Goal: Task Accomplishment & Management: Use online tool/utility

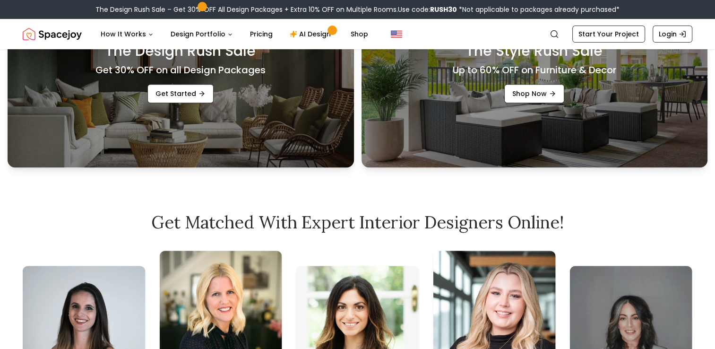
scroll to position [142, 0]
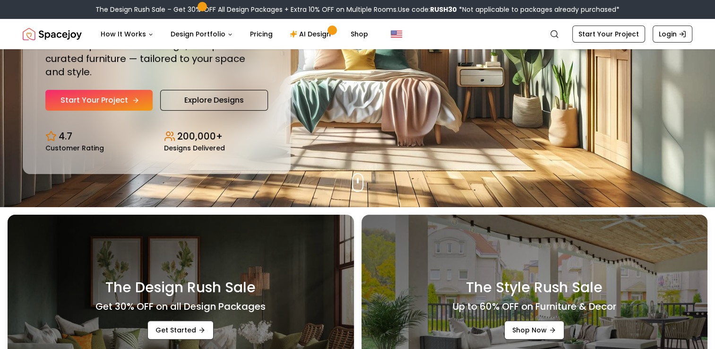
click at [110, 100] on link "Start Your Project" at bounding box center [98, 100] width 107 height 21
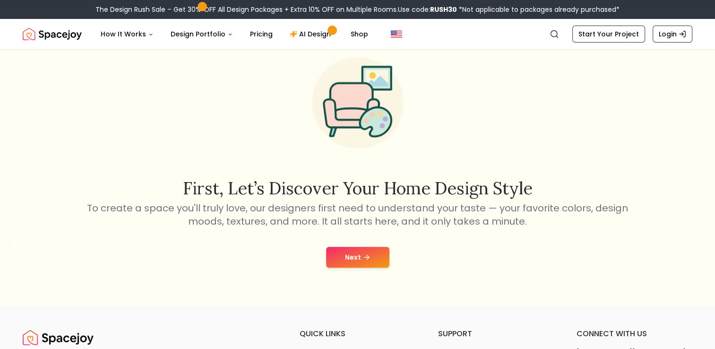
scroll to position [47, 0]
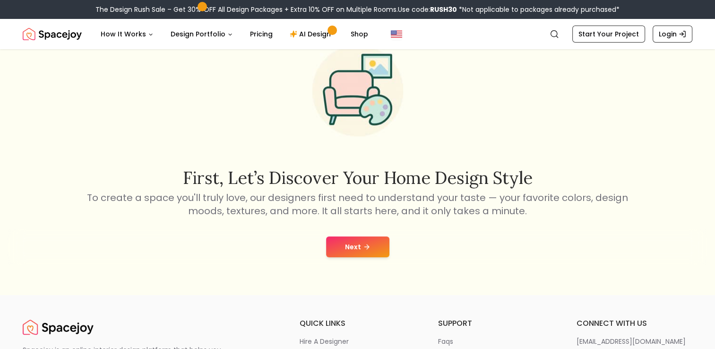
click at [347, 248] on button "Next" at bounding box center [357, 246] width 63 height 21
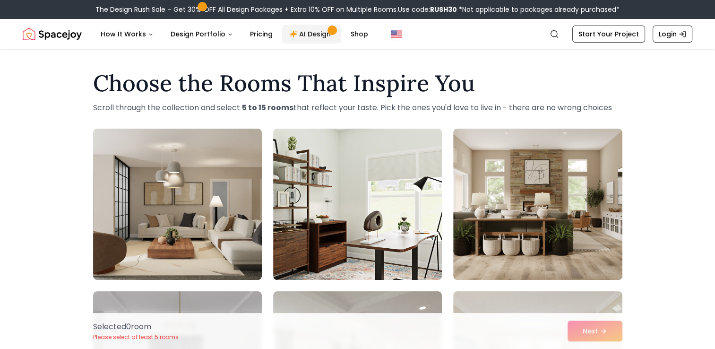
click at [317, 32] on link "AI Design" at bounding box center [311, 34] width 59 height 19
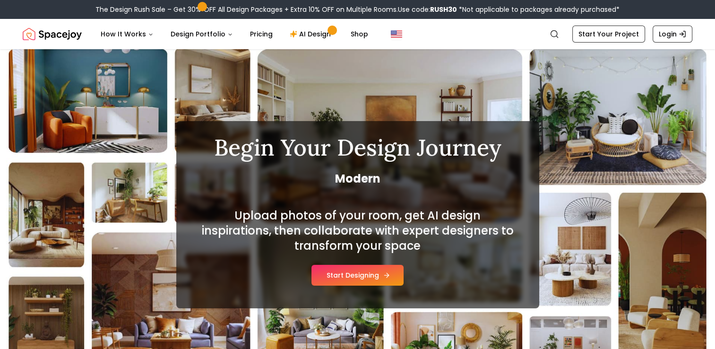
click at [350, 273] on button "Start Designing" at bounding box center [358, 275] width 92 height 21
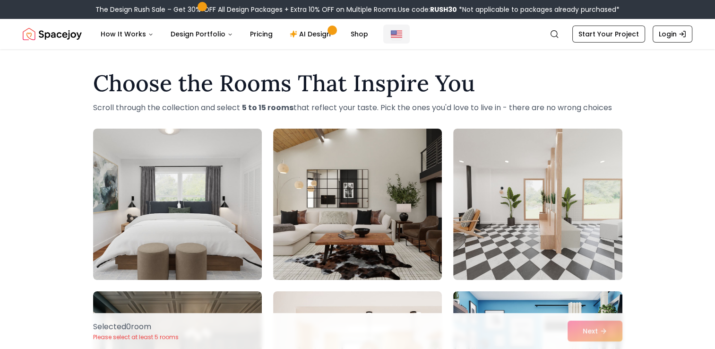
click at [397, 37] on button "Global" at bounding box center [396, 34] width 26 height 19
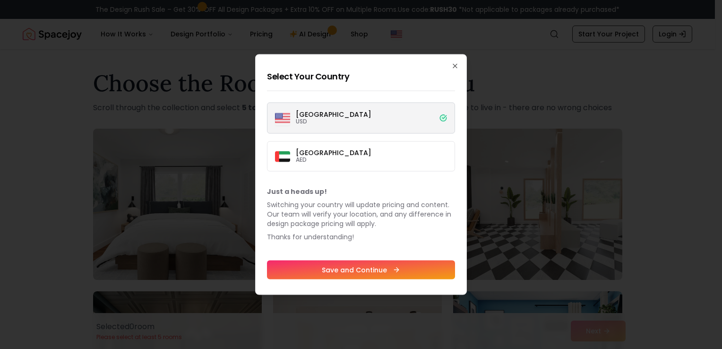
click at [375, 125] on label "[GEOGRAPHIC_DATA] USD" at bounding box center [361, 118] width 188 height 31
click at [0, 0] on button "[GEOGRAPHIC_DATA] USD" at bounding box center [0, 0] width 0 height 0
click at [376, 118] on label "[GEOGRAPHIC_DATA] USD" at bounding box center [361, 118] width 188 height 31
click at [0, 0] on button "[GEOGRAPHIC_DATA] USD" at bounding box center [0, 0] width 0 height 0
click at [455, 68] on icon "button" at bounding box center [455, 66] width 8 height 8
